Goal: Information Seeking & Learning: Learn about a topic

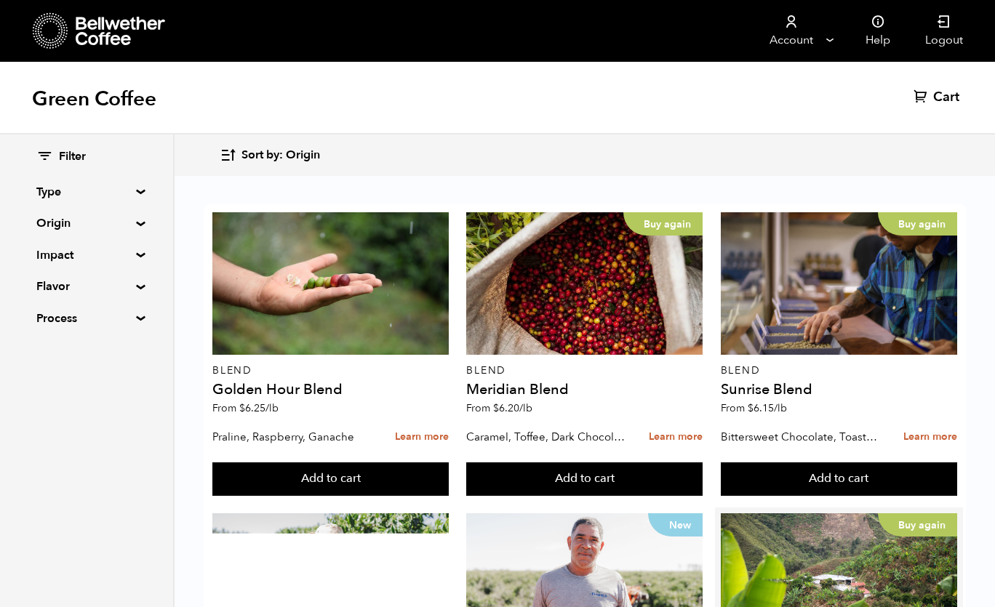
scroll to position [345, 0]
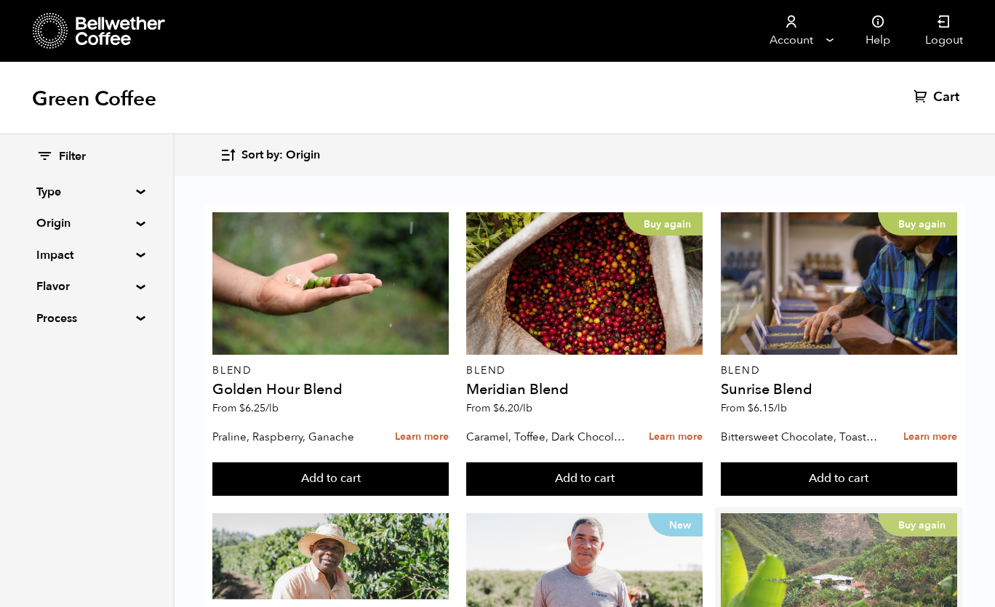
click at [754, 514] on div "Buy again" at bounding box center [839, 585] width 236 height 143
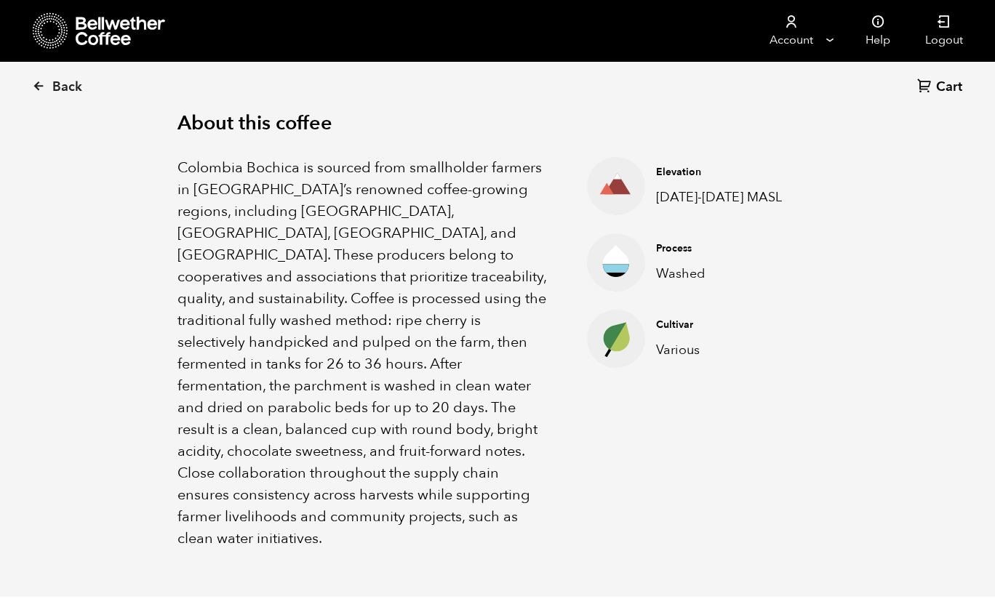
scroll to position [476, 0]
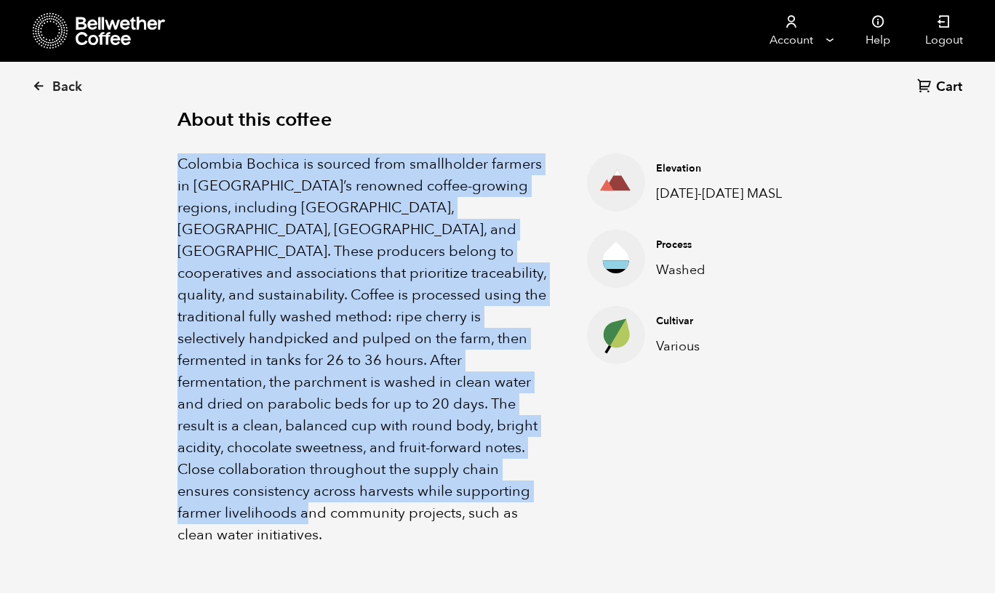
drag, startPoint x: 177, startPoint y: 159, endPoint x: 425, endPoint y: 500, distance: 421.3
click at [425, 500] on p "Colombia Bochica is sourced from smallholder farmers in Colombia’s renowned cof…" at bounding box center [363, 349] width 373 height 393
copy p "Colombia Bochica is sourced from smallholder farmers in Colombia’s renowned cof…"
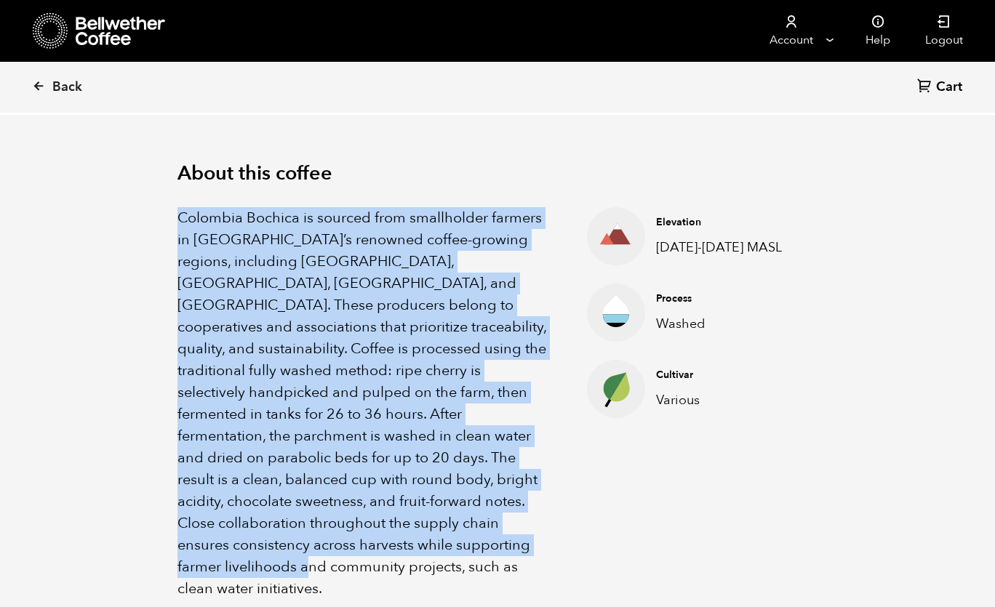
scroll to position [350, 0]
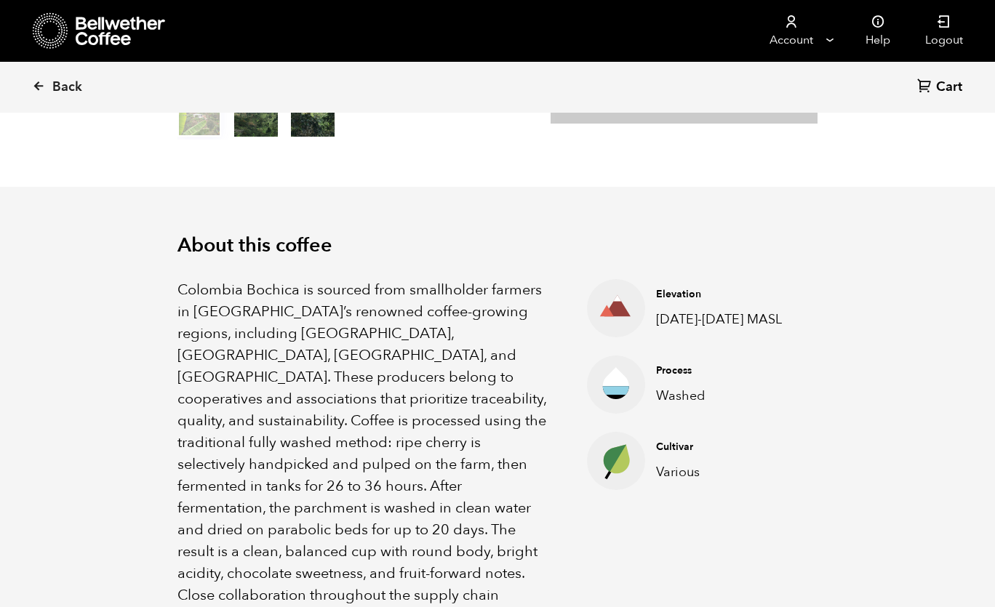
click at [596, 353] on ul "Elevation 1300-1900 MASL Process Washed Cultivar Various" at bounding box center [678, 475] width 255 height 393
drag, startPoint x: 244, startPoint y: 331, endPoint x: 460, endPoint y: 324, distance: 215.4
click at [460, 324] on p "Colombia Bochica is sourced from smallholder farmers in Colombia’s renowned cof…" at bounding box center [363, 475] width 373 height 393
copy p "Huila, Cauca, Nariño, and Tolima."
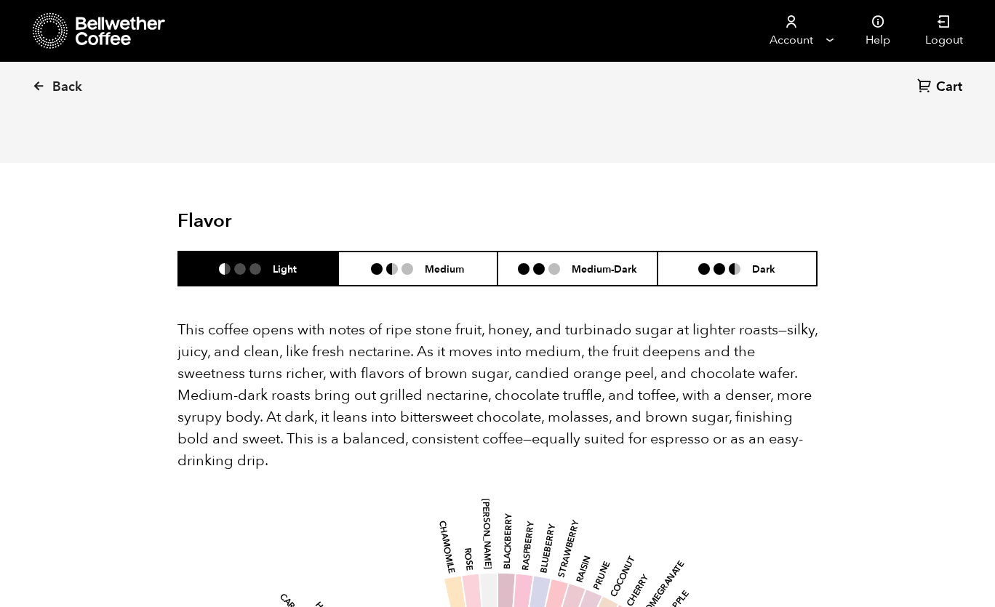
scroll to position [907, 0]
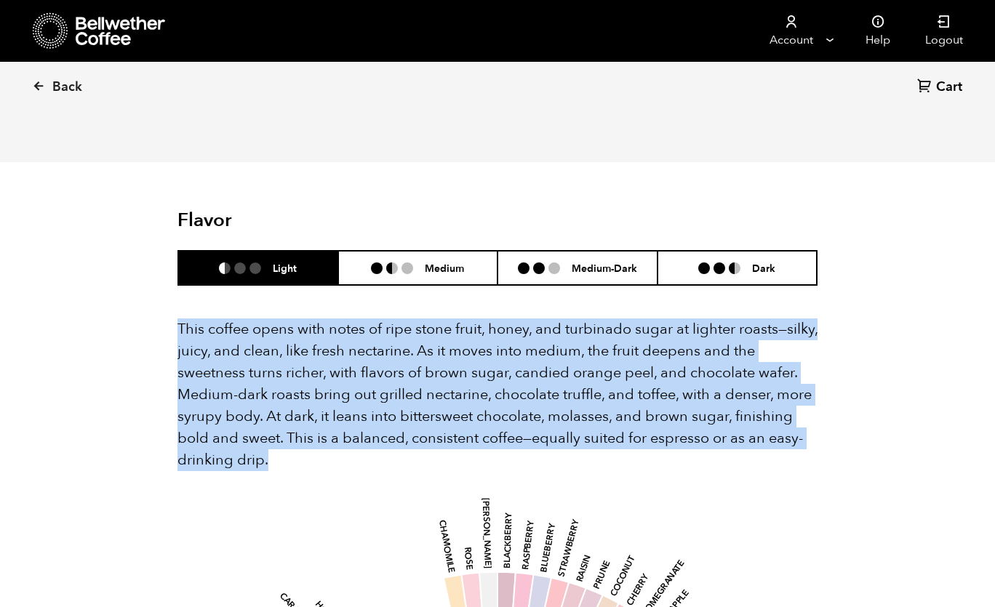
drag, startPoint x: 174, startPoint y: 276, endPoint x: 340, endPoint y: 408, distance: 212.3
copy p "This coffee opens with notes of ripe stone fruit, honey, and turbinado sugar at…"
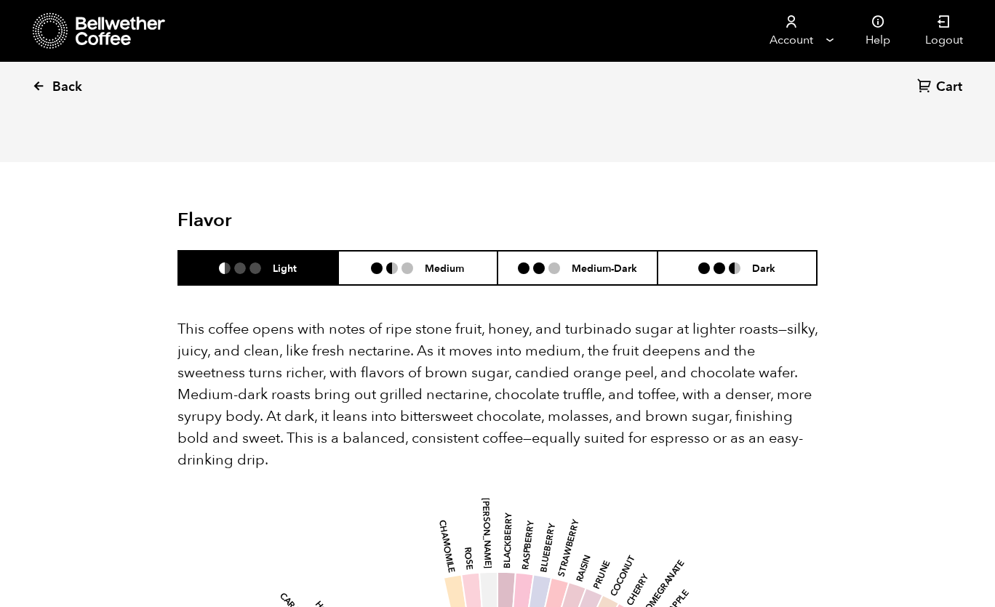
click at [65, 89] on span "Back" at bounding box center [67, 87] width 30 height 17
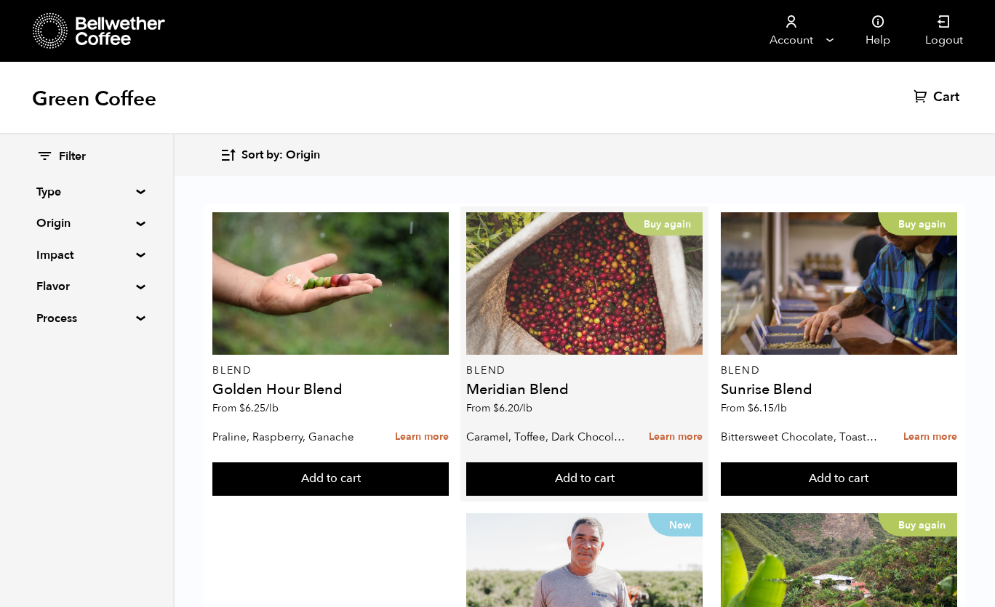
click at [549, 325] on div "Buy again" at bounding box center [584, 283] width 236 height 143
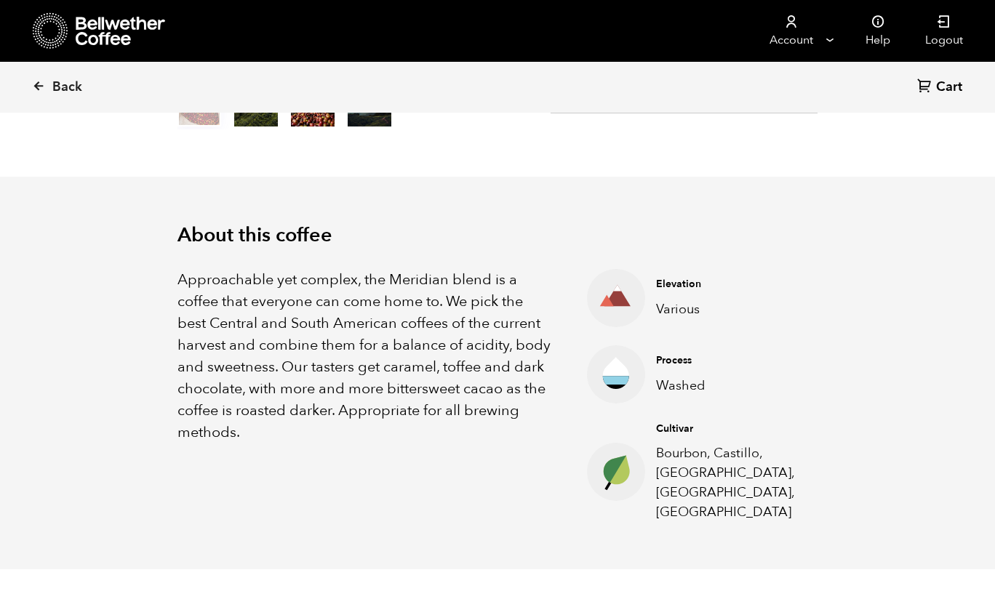
scroll to position [372, 0]
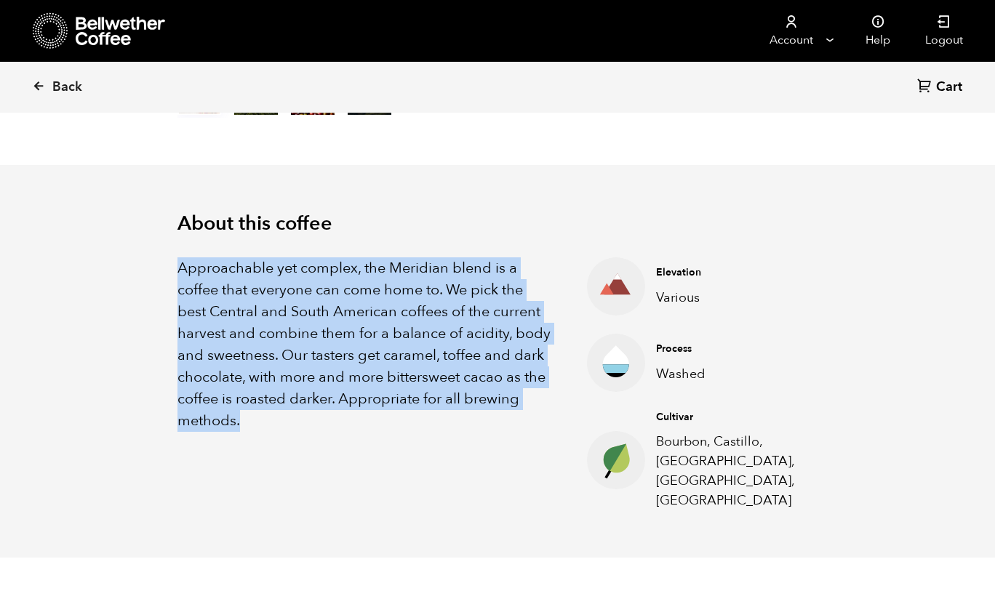
drag, startPoint x: 177, startPoint y: 269, endPoint x: 303, endPoint y: 415, distance: 191.9
click at [303, 415] on p "Approachable yet complex, the Meridian blend is a coffee that everyone can come…" at bounding box center [363, 344] width 373 height 175
copy p "Approachable yet complex, the Meridian blend is a coffee that everyone can come…"
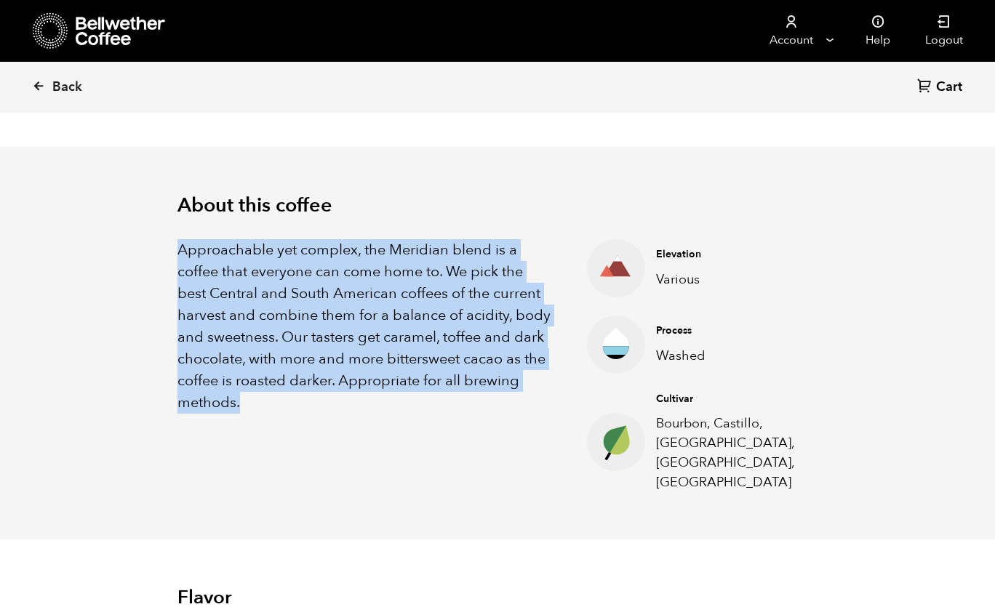
scroll to position [396, 0]
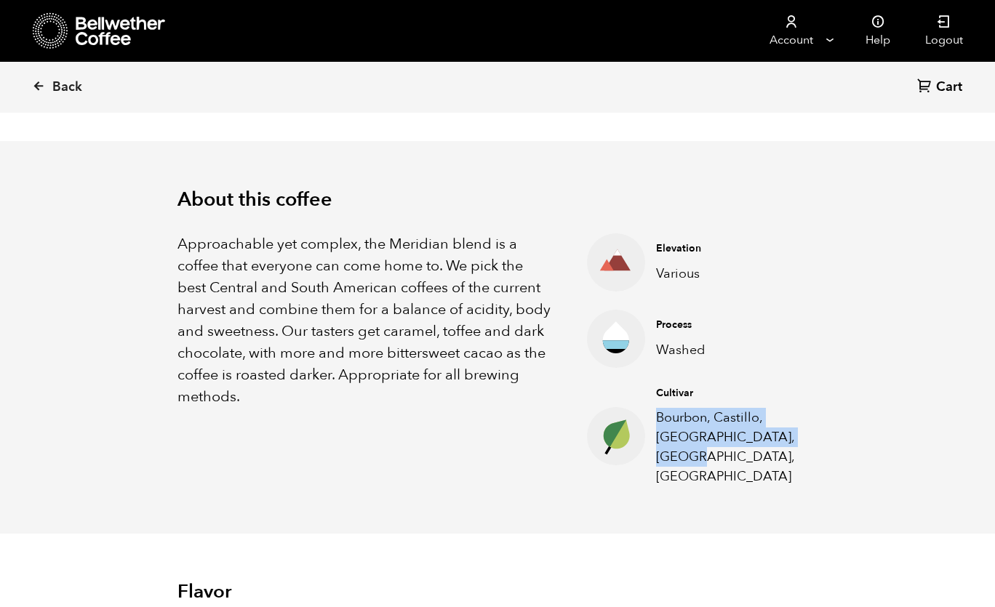
drag, startPoint x: 659, startPoint y: 415, endPoint x: 719, endPoint y: 451, distance: 70.5
click at [719, 451] on p "Bourbon, Castillo, [GEOGRAPHIC_DATA], [GEOGRAPHIC_DATA], [GEOGRAPHIC_DATA]" at bounding box center [725, 447] width 139 height 79
copy p "Bourbon, Castillo, [GEOGRAPHIC_DATA], [GEOGRAPHIC_DATA], [GEOGRAPHIC_DATA]"
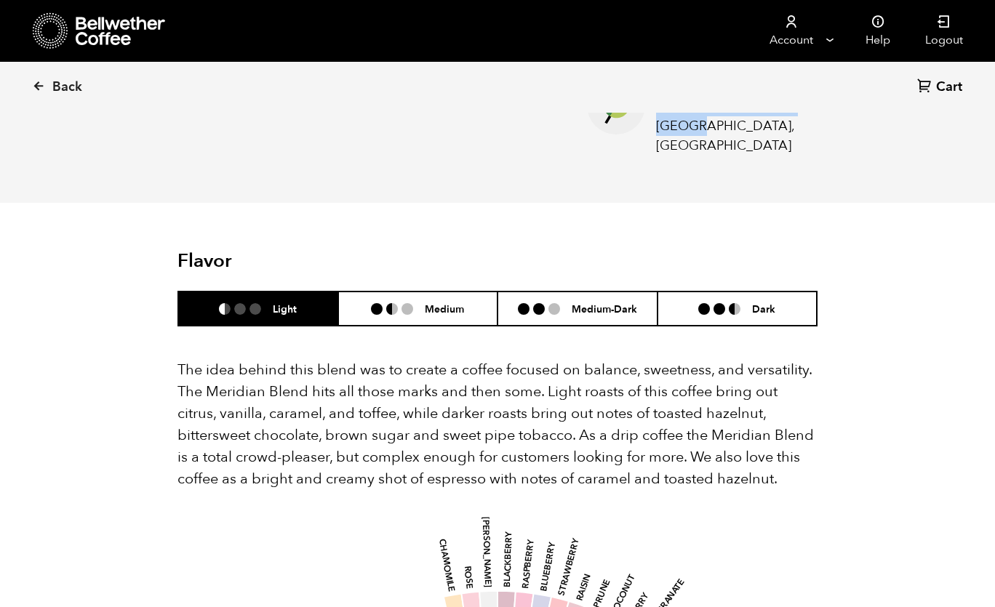
scroll to position [727, 0]
drag, startPoint x: 178, startPoint y: 344, endPoint x: 818, endPoint y: 457, distance: 649.9
copy p "The idea behind this blend was to create a coffee focused on balance, sweetness…"
